Goal: Book appointment/travel/reservation

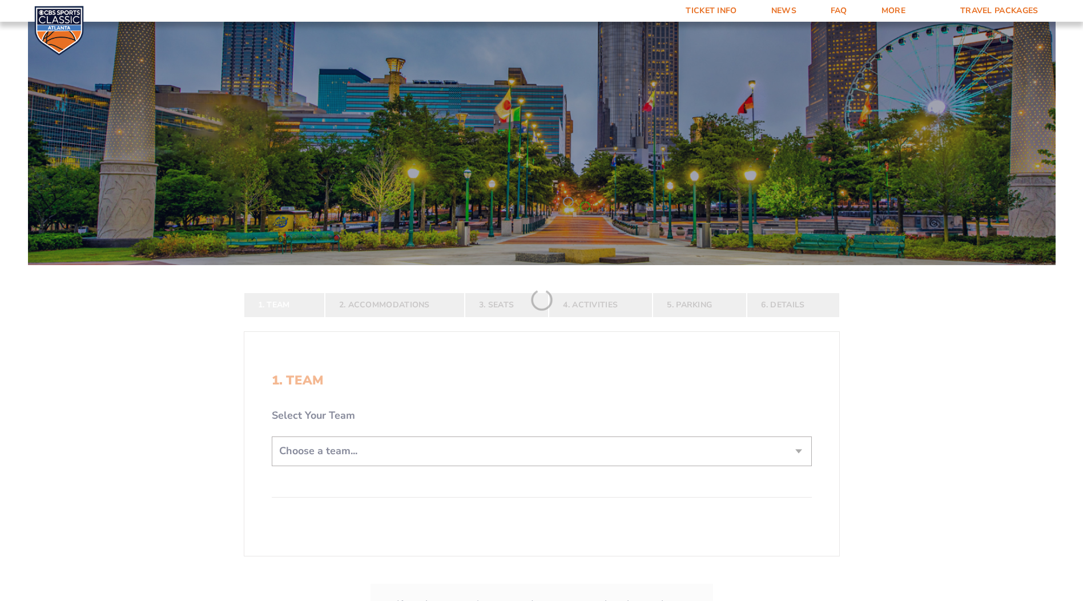
scroll to position [114, 0]
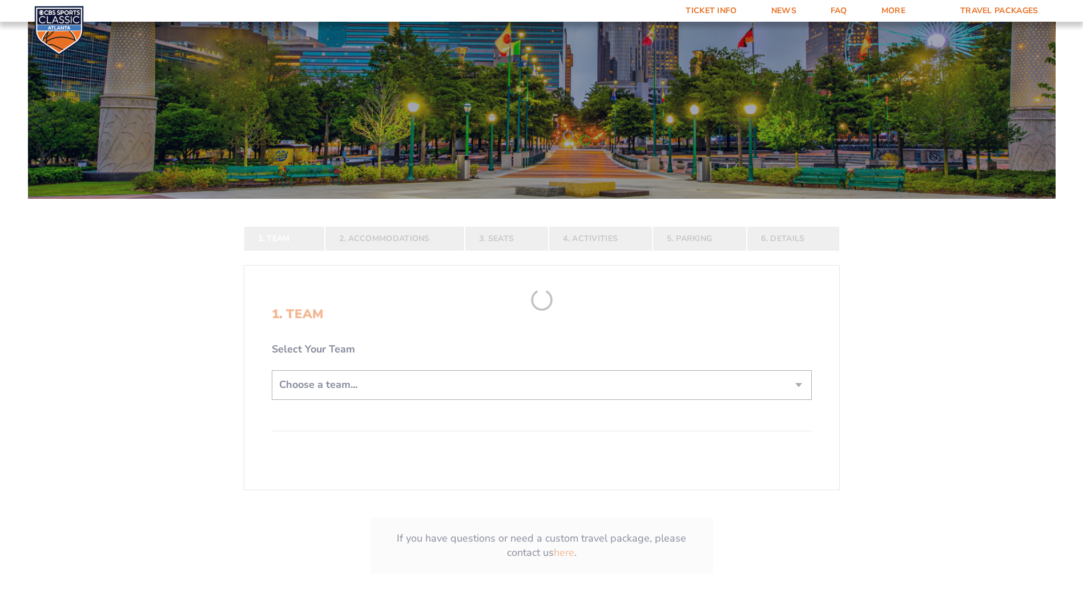
click at [544, 377] on form "[US_STATE] [US_STATE] Travel Package [US_STATE][GEOGRAPHIC_DATA] [US_STATE] Sta…" at bounding box center [541, 257] width 1083 height 743
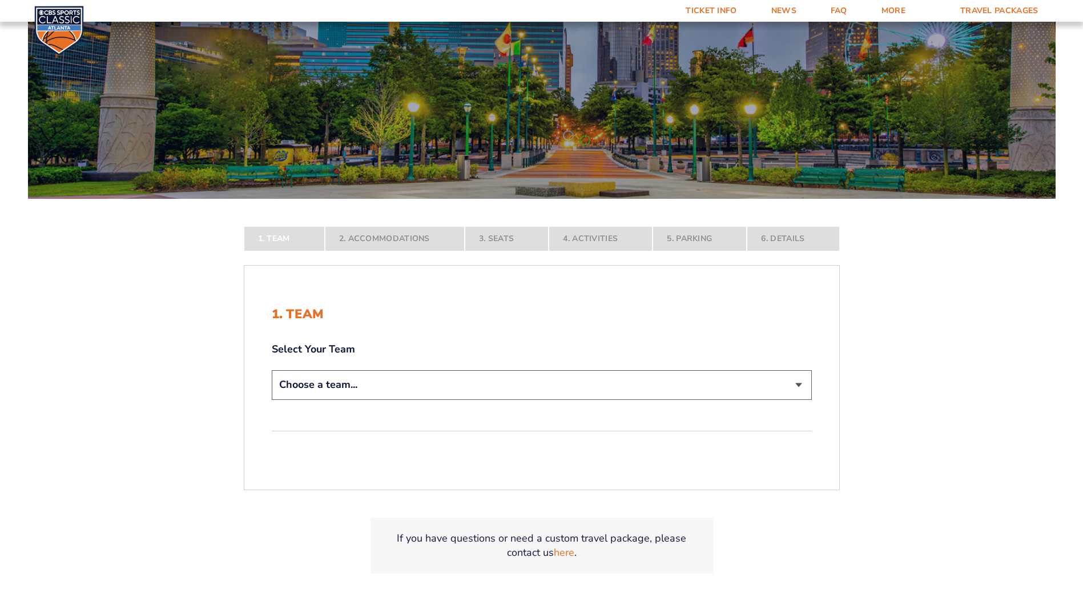
click at [536, 382] on select "Choose a team... [US_STATE] Wildcats [US_STATE] State Buckeyes [US_STATE] Tar H…" at bounding box center [542, 384] width 540 height 29
select select "12956"
click at [272, 399] on select "Choose a team... [US_STATE] Wildcats [US_STATE] State Buckeyes [US_STATE] Tar H…" at bounding box center [542, 384] width 540 height 29
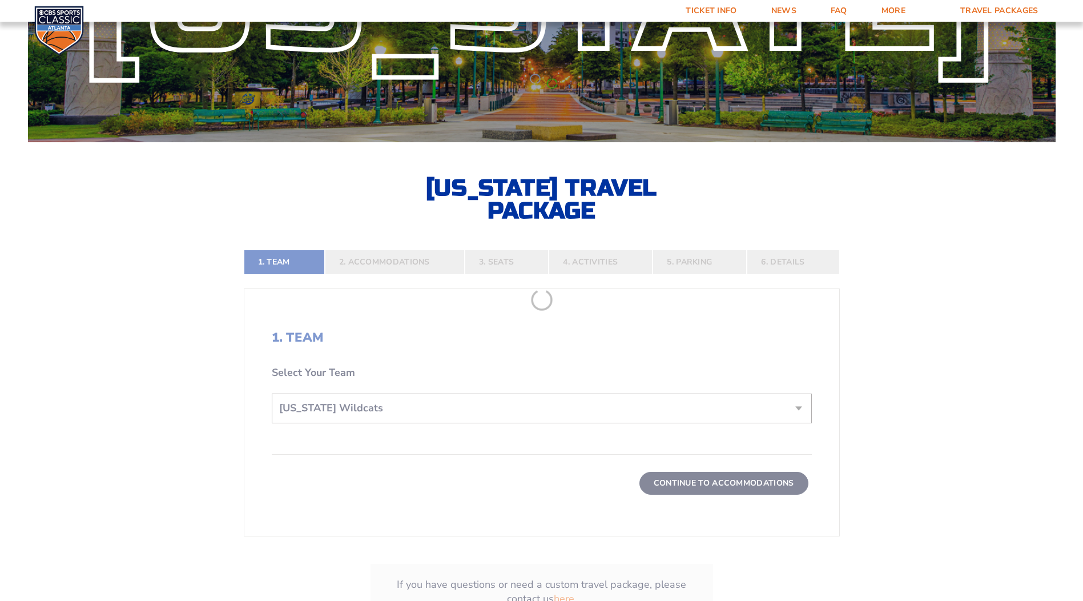
scroll to position [171, 0]
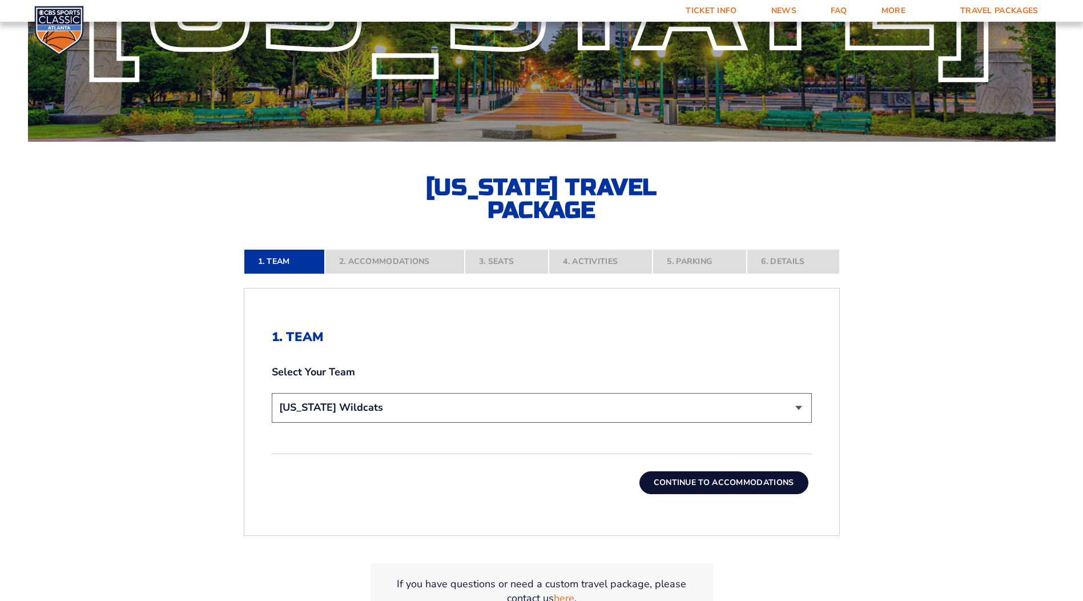
click at [680, 484] on button "Continue To Accommodations" at bounding box center [724, 482] width 169 height 23
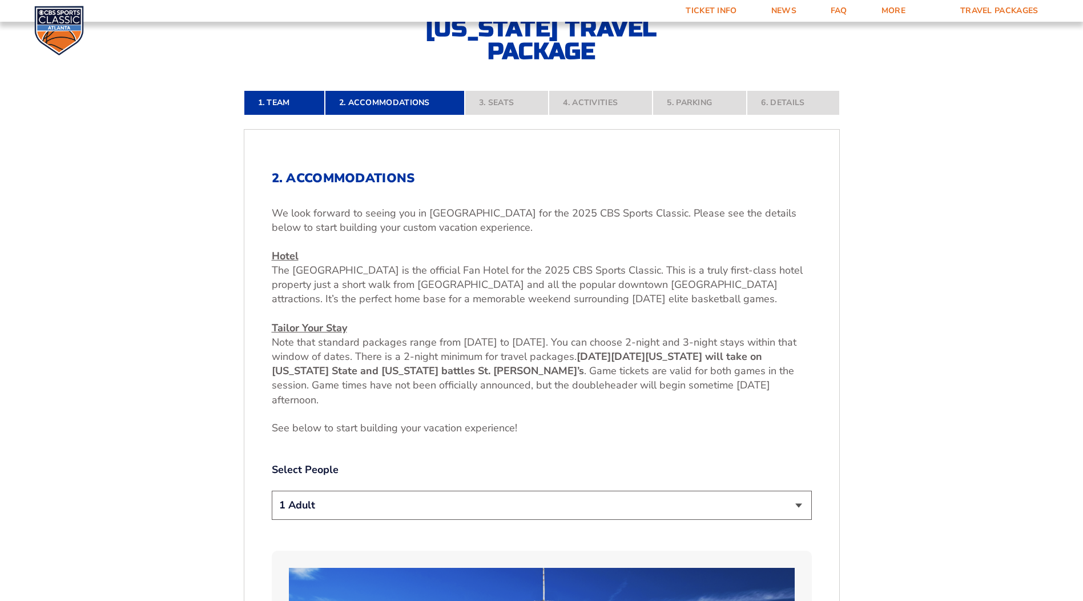
scroll to position [399, 0]
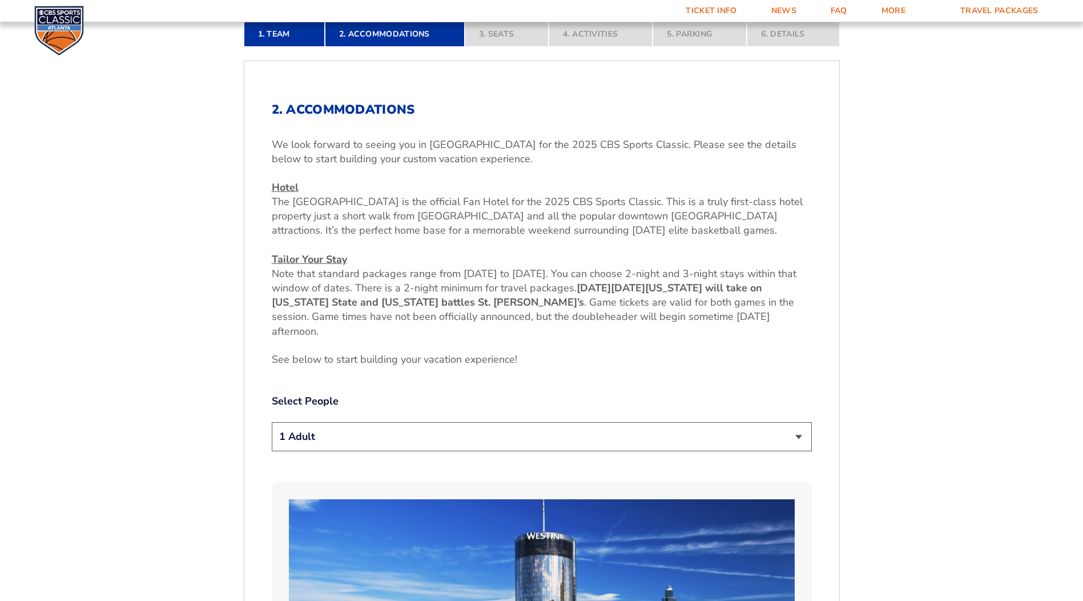
click at [529, 435] on select "1 Adult 2 Adults 3 Adults 4 Adults 2 Adults + 1 Child 2 Adults + 2 Children 2 A…" at bounding box center [542, 436] width 540 height 29
select select "2 Adults"
click at [272, 422] on select "1 Adult 2 Adults 3 Adults 4 Adults 2 Adults + 1 Child 2 Adults + 2 Children 2 A…" at bounding box center [542, 436] width 540 height 29
click at [618, 336] on p "Hotel [GEOGRAPHIC_DATA] is the official Fan Hotel for the 2025 CBS Sports Class…" at bounding box center [542, 259] width 540 height 158
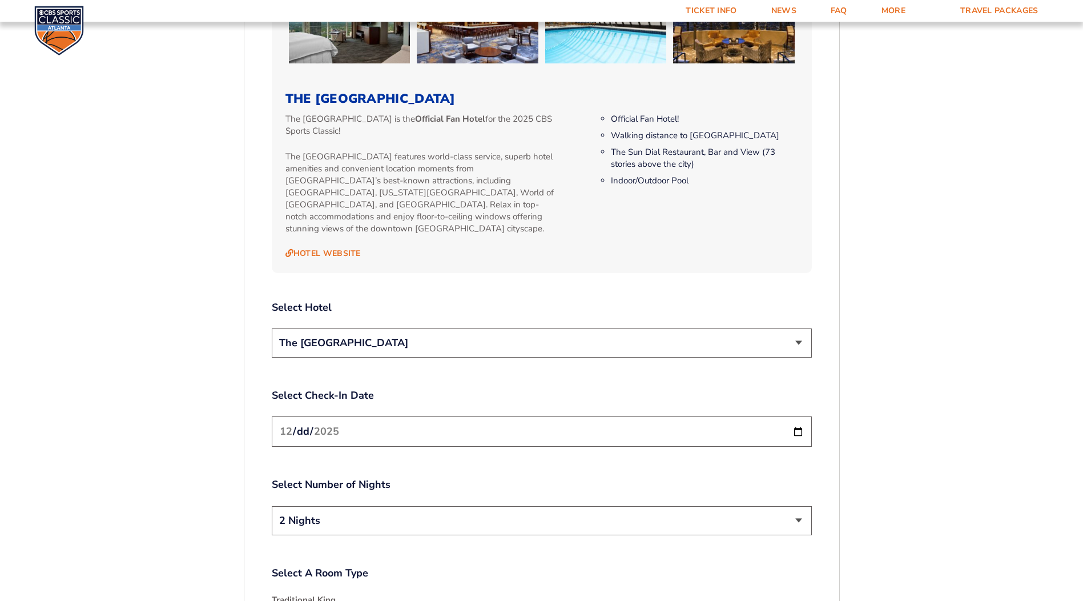
scroll to position [1427, 0]
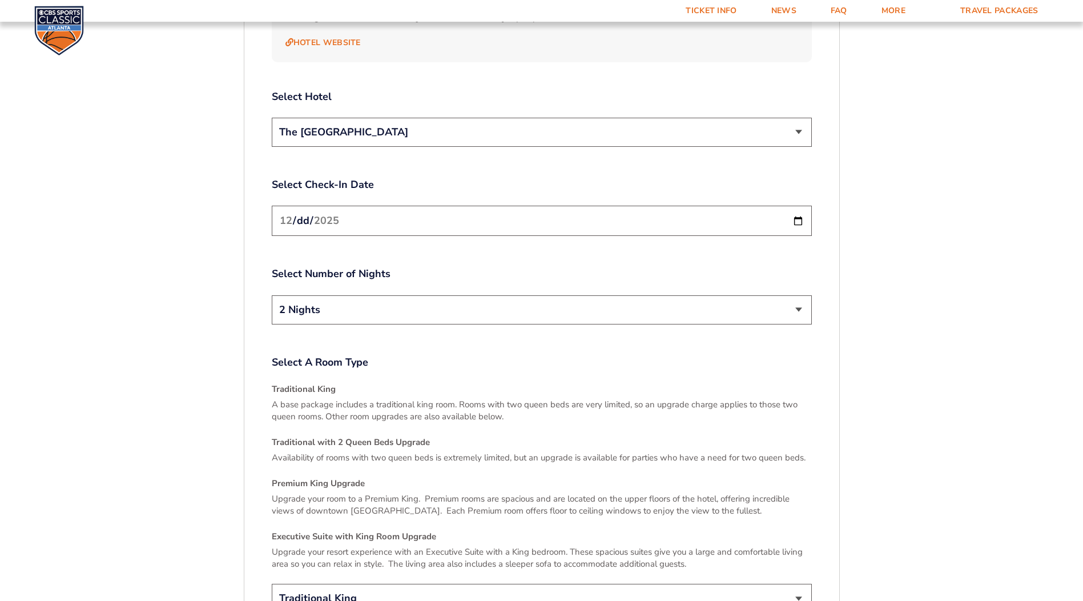
click at [797, 209] on input "[DATE]" at bounding box center [542, 221] width 540 height 30
click at [436, 303] on select "2 Nights 3 Nights" at bounding box center [542, 309] width 540 height 29
click at [460, 267] on label "Select Number of Nights" at bounding box center [542, 274] width 540 height 14
click at [500, 216] on input "[DATE]" at bounding box center [542, 221] width 540 height 30
click at [526, 214] on input "[DATE]" at bounding box center [542, 221] width 540 height 30
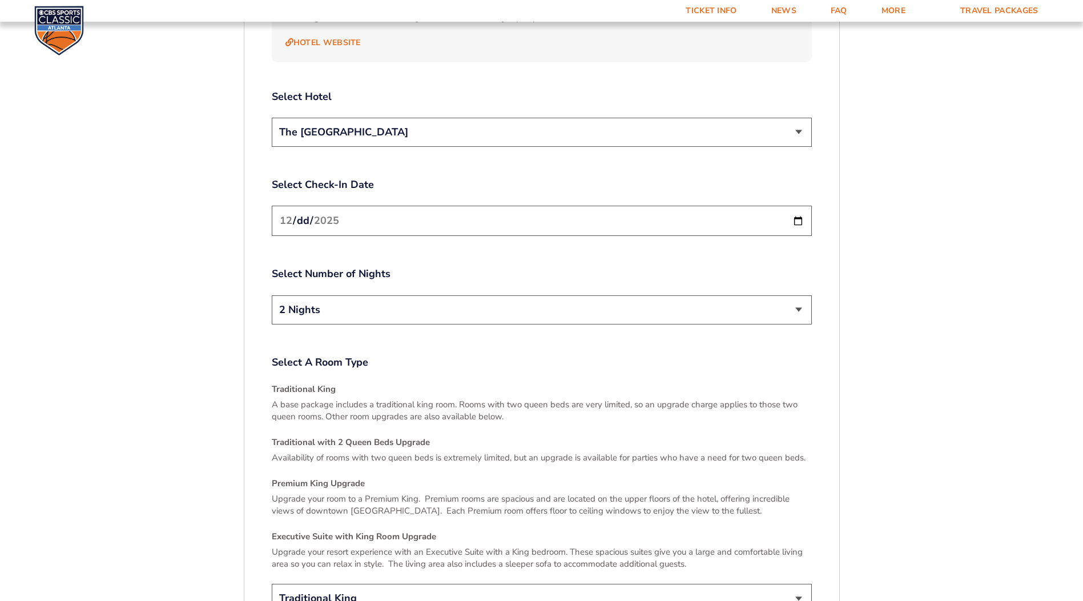
click at [797, 210] on input "[DATE]" at bounding box center [542, 221] width 540 height 30
click at [467, 301] on select "2 Nights 3 Nights" at bounding box center [542, 309] width 540 height 29
click at [489, 269] on label "Select Number of Nights" at bounding box center [542, 274] width 540 height 14
click at [553, 211] on input "[DATE]" at bounding box center [542, 221] width 540 height 30
click at [802, 215] on input "[DATE]" at bounding box center [542, 221] width 540 height 30
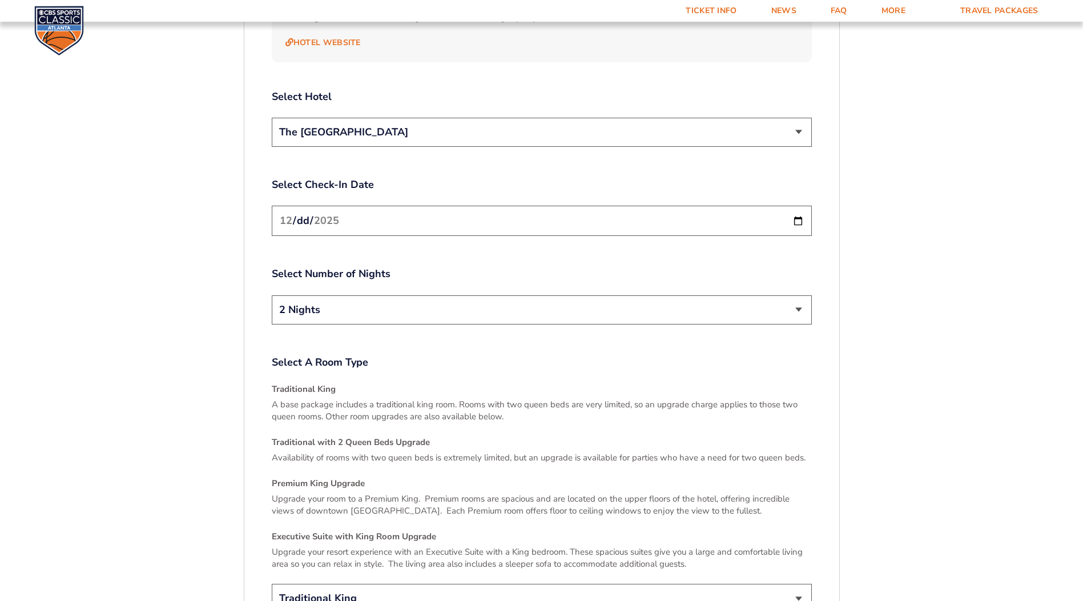
type input "[DATE]"
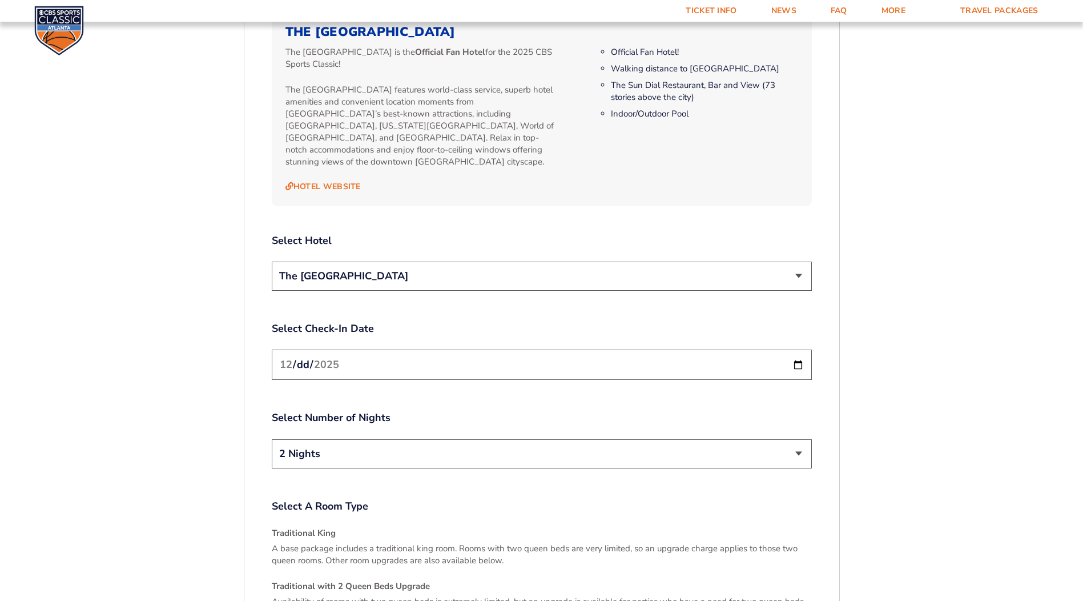
scroll to position [1541, 0]
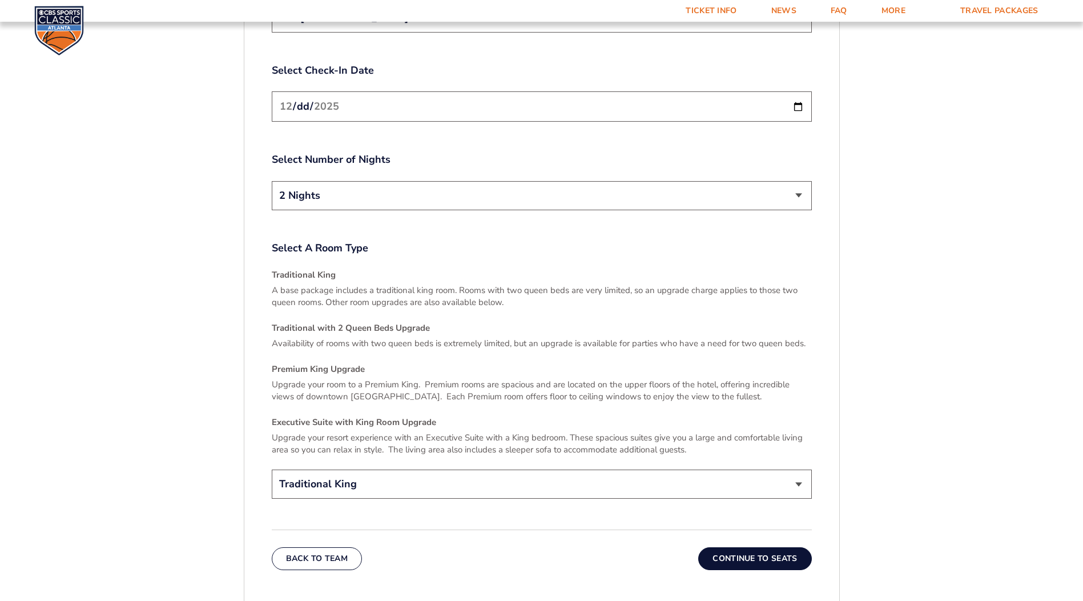
click at [454, 470] on select "Traditional King Traditional with 2 Queen Beds Upgrade (+$45 per night) Premium…" at bounding box center [542, 483] width 540 height 29
select select "Traditional with 2 Queen Beds Upgrade"
click at [272, 469] on select "Traditional King Traditional with 2 Queen Beds Upgrade (+$45 per night) Premium…" at bounding box center [542, 483] width 540 height 29
click at [751, 547] on button "Continue To Seats" at bounding box center [755, 558] width 113 height 23
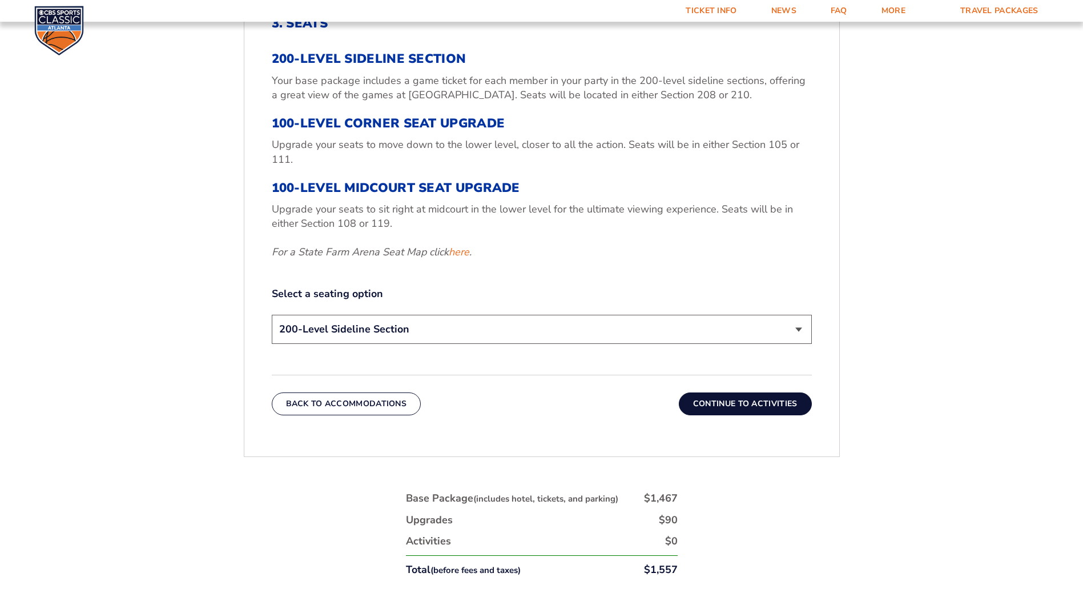
scroll to position [513, 0]
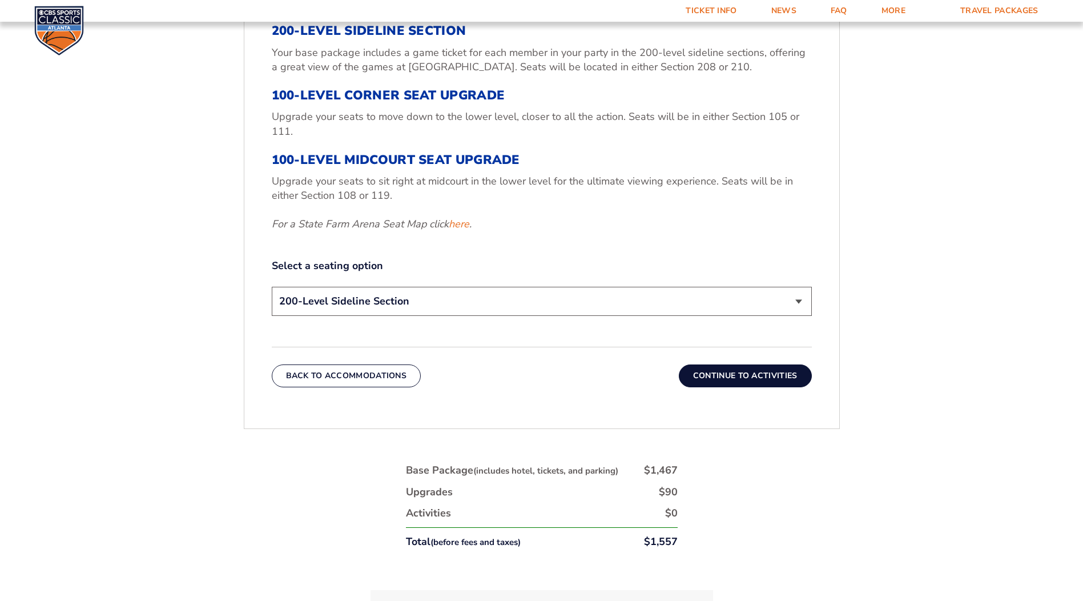
click at [460, 306] on select "200-Level Sideline Section 100-Level Corner Seat Upgrade (+$120 per person) 100…" at bounding box center [542, 301] width 540 height 29
click at [272, 287] on select "200-Level Sideline Section 100-Level Corner Seat Upgrade (+$120 per person) 100…" at bounding box center [542, 301] width 540 height 29
click at [476, 300] on select "200-Level Sideline Section 100-Level Corner Seat Upgrade (+$120 per person) 100…" at bounding box center [542, 301] width 540 height 29
click at [272, 287] on select "200-Level Sideline Section 100-Level Corner Seat Upgrade (+$120 per person) 100…" at bounding box center [542, 301] width 540 height 29
drag, startPoint x: 469, startPoint y: 303, endPoint x: 469, endPoint y: 309, distance: 5.7
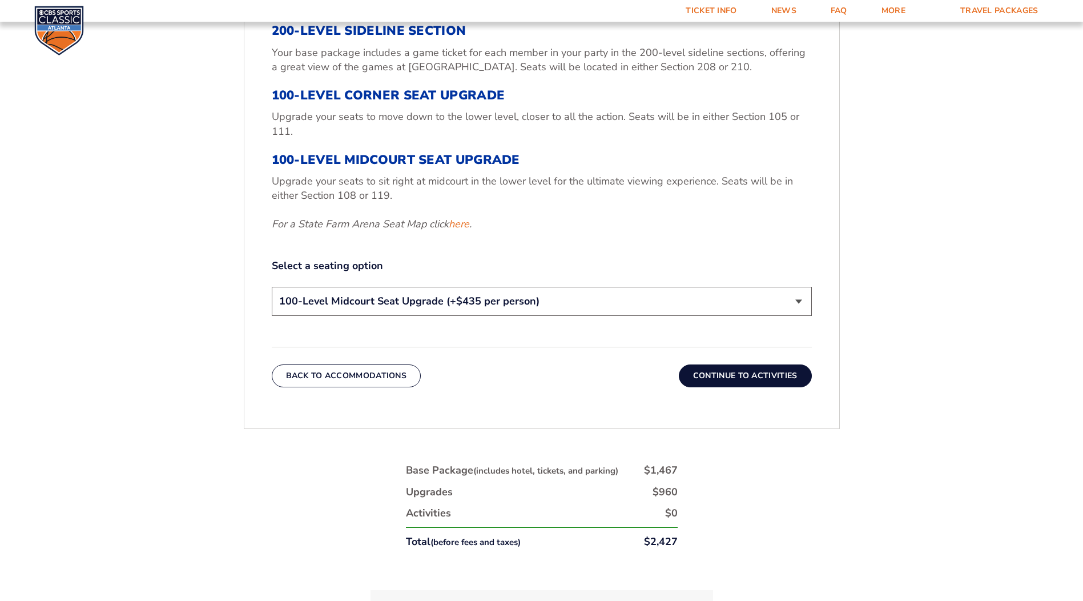
click at [469, 303] on select "200-Level Sideline Section 100-Level Corner Seat Upgrade (+$120 per person) 100…" at bounding box center [542, 301] width 540 height 29
select select "100-Level Corner Seat Upgrade"
click at [272, 287] on select "200-Level Sideline Section 100-Level Corner Seat Upgrade (+$120 per person) 100…" at bounding box center [542, 301] width 540 height 29
click at [709, 374] on button "Continue To Activities" at bounding box center [745, 375] width 133 height 23
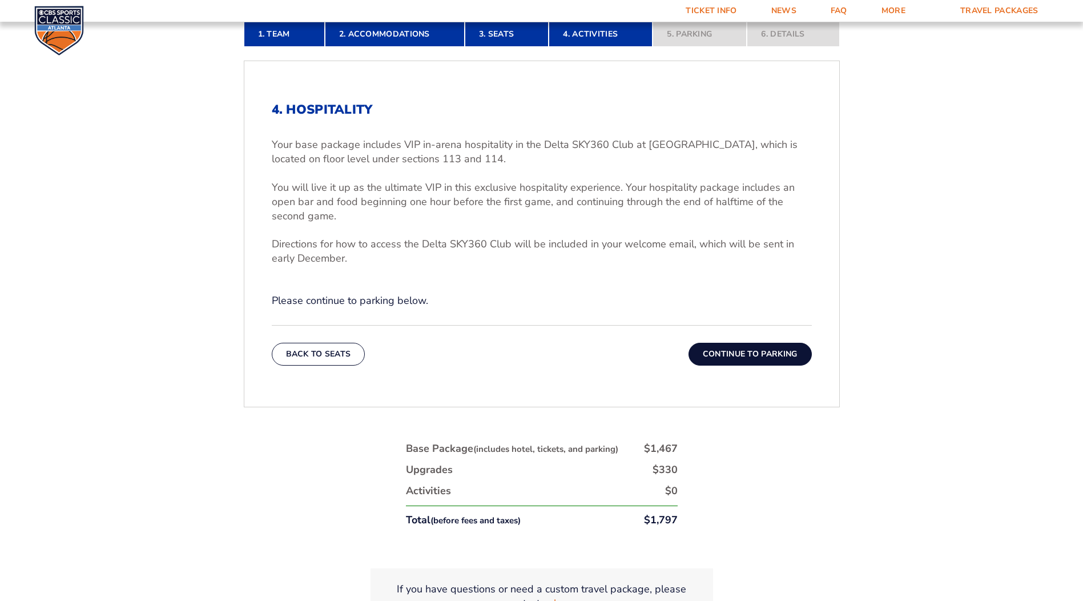
scroll to position [342, 0]
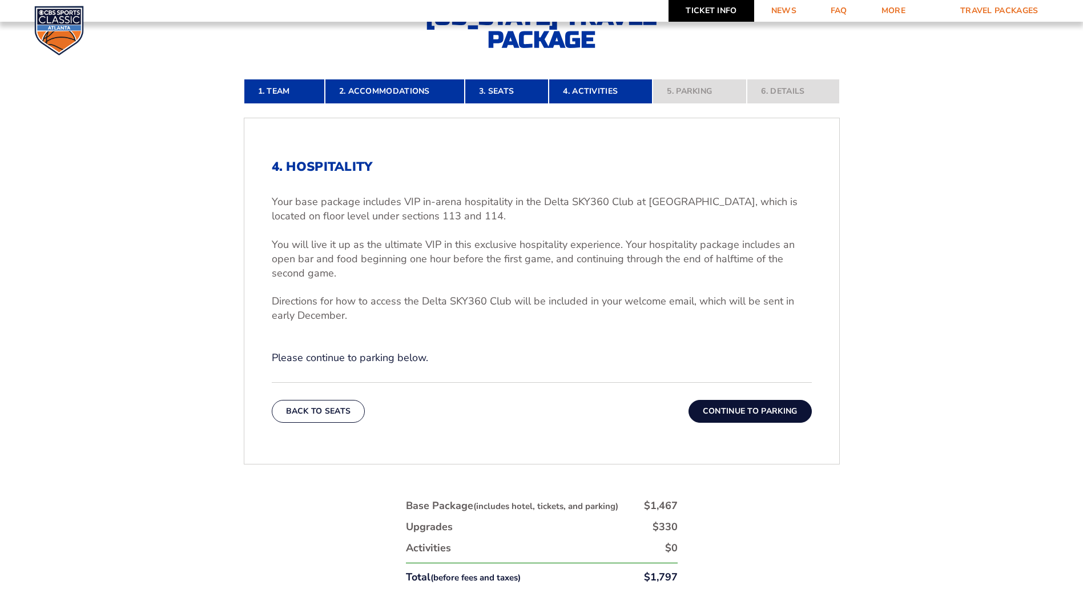
click at [708, 15] on link "Ticket Info" at bounding box center [711, 11] width 85 height 22
